Goal: Obtain resource: Download file/media

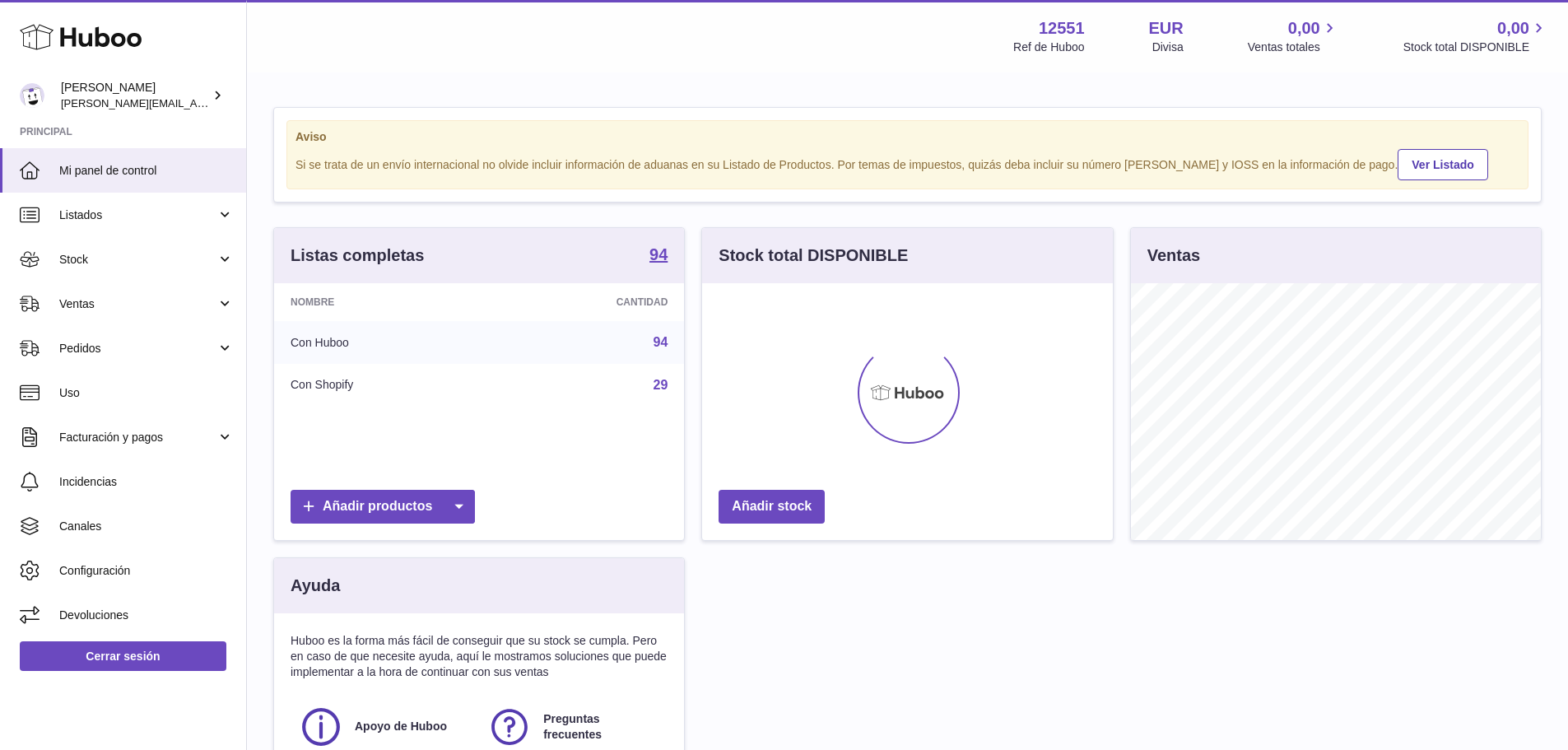
scroll to position [257, 411]
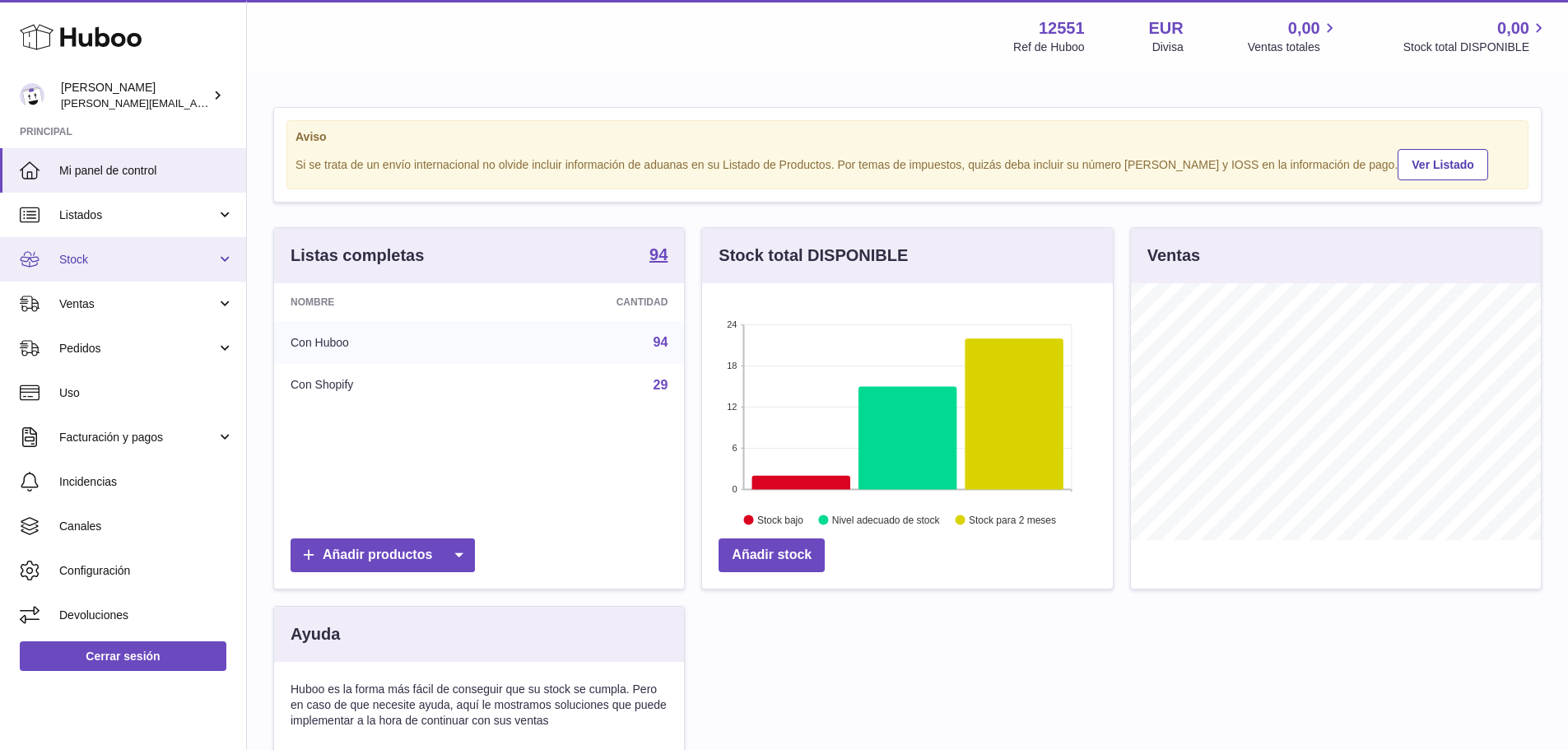
click at [139, 247] on link "Stock" at bounding box center [123, 259] width 246 height 44
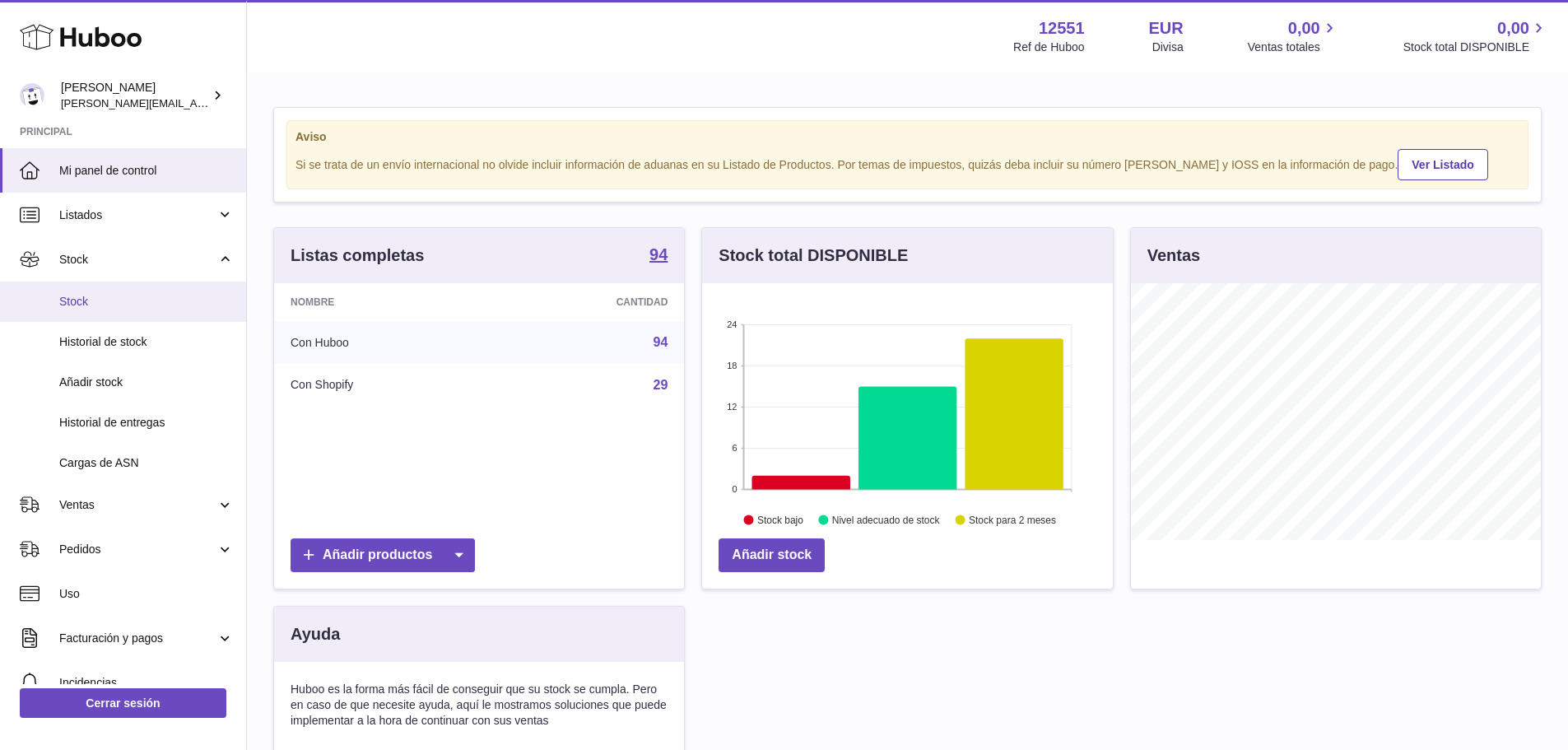
click at [94, 291] on link "Stock" at bounding box center [123, 301] width 246 height 40
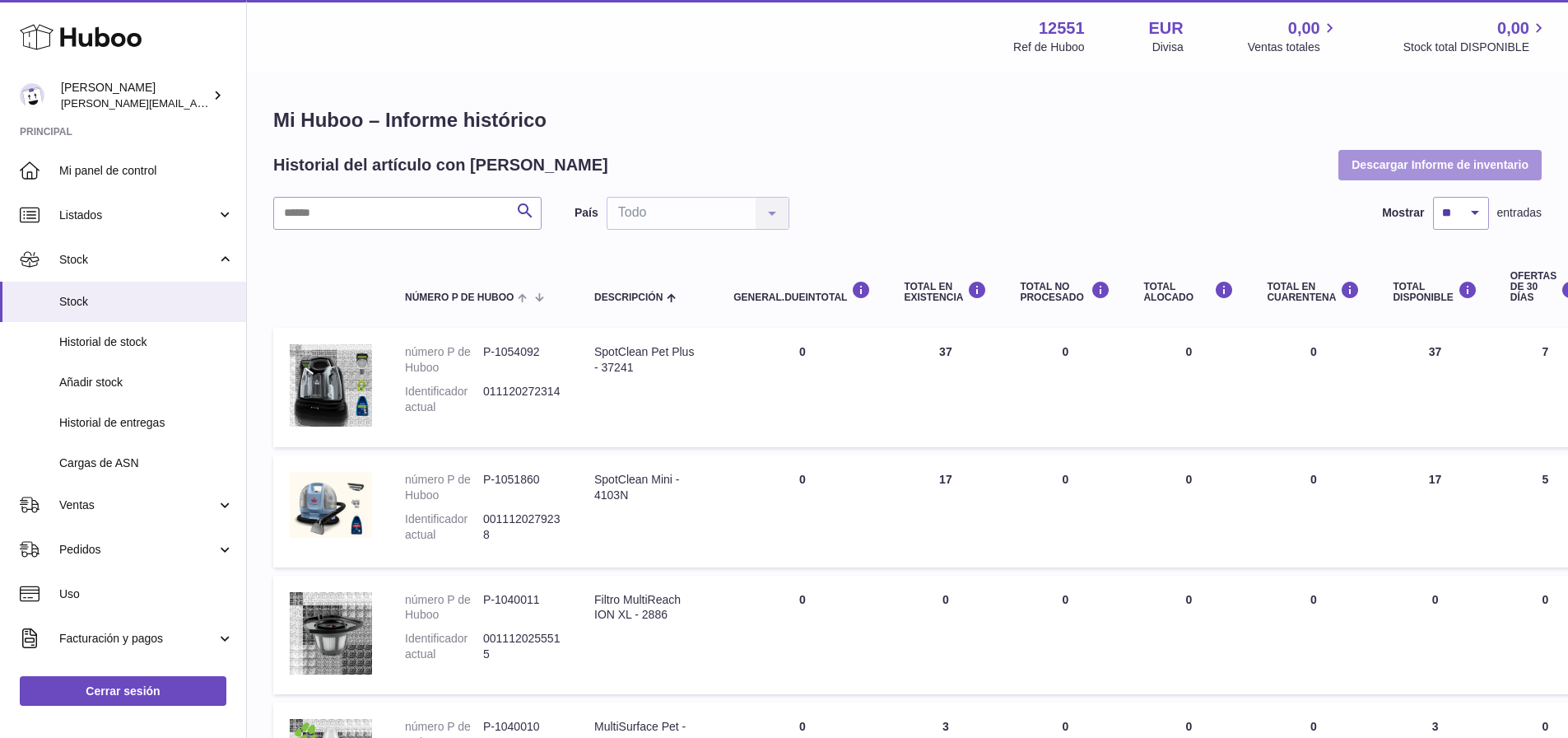
click at [1418, 173] on button "Descargar Informe de inventario" at bounding box center [1439, 165] width 204 height 30
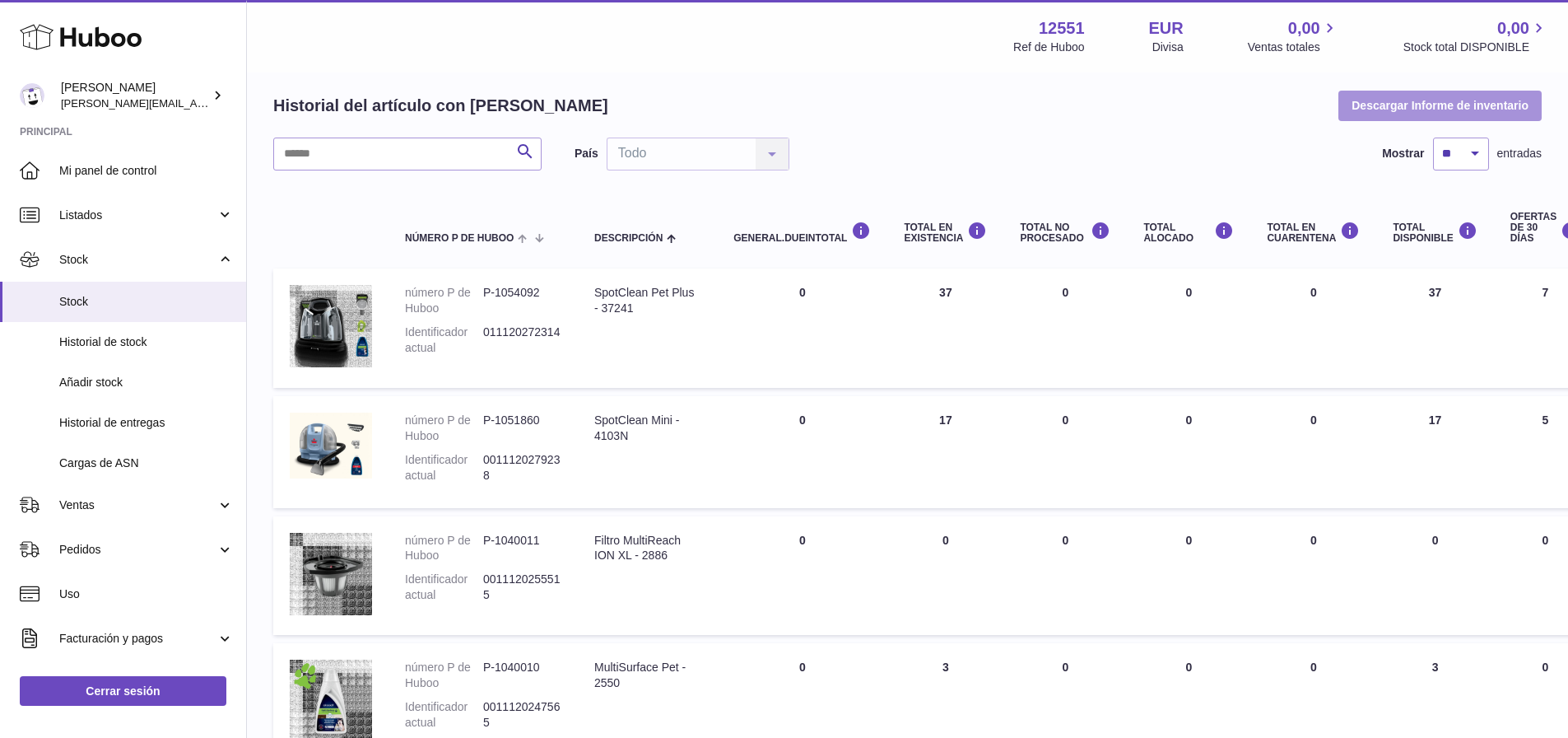
scroll to position [83, 0]
